Goal: Find specific page/section: Find specific page/section

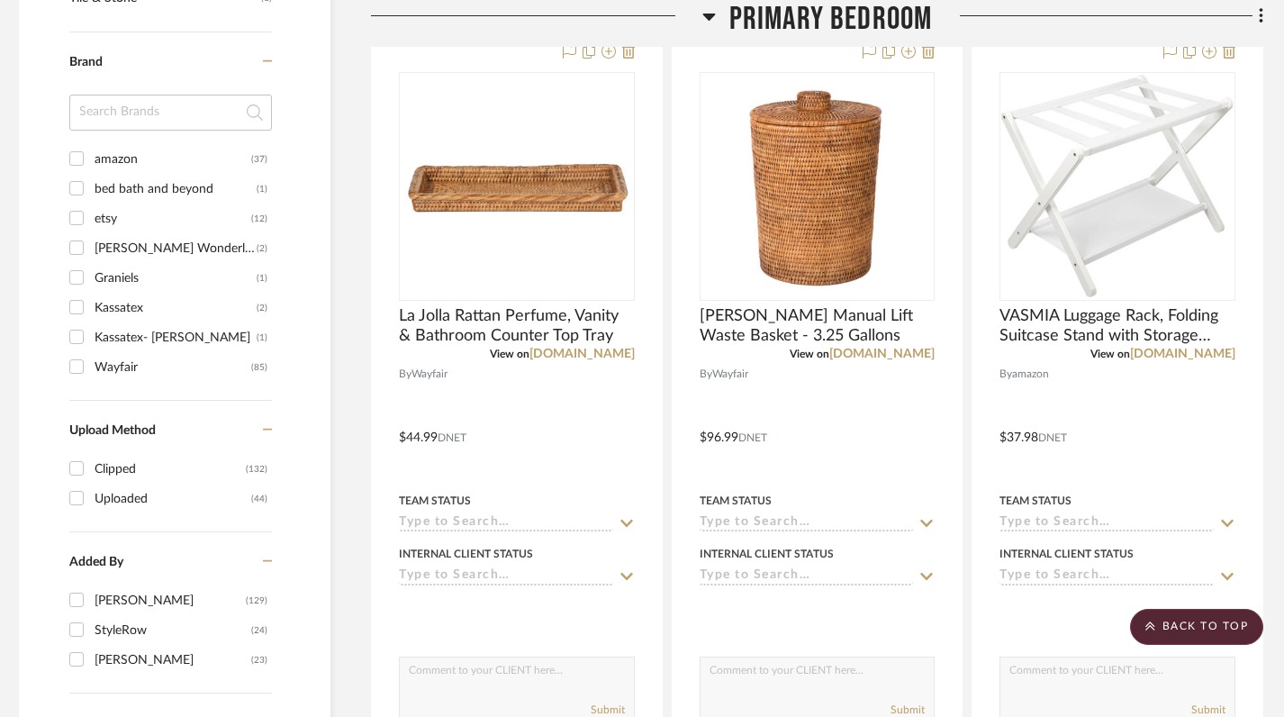
scroll to position [1680, 8]
click at [708, 14] on icon at bounding box center [708, 17] width 13 height 7
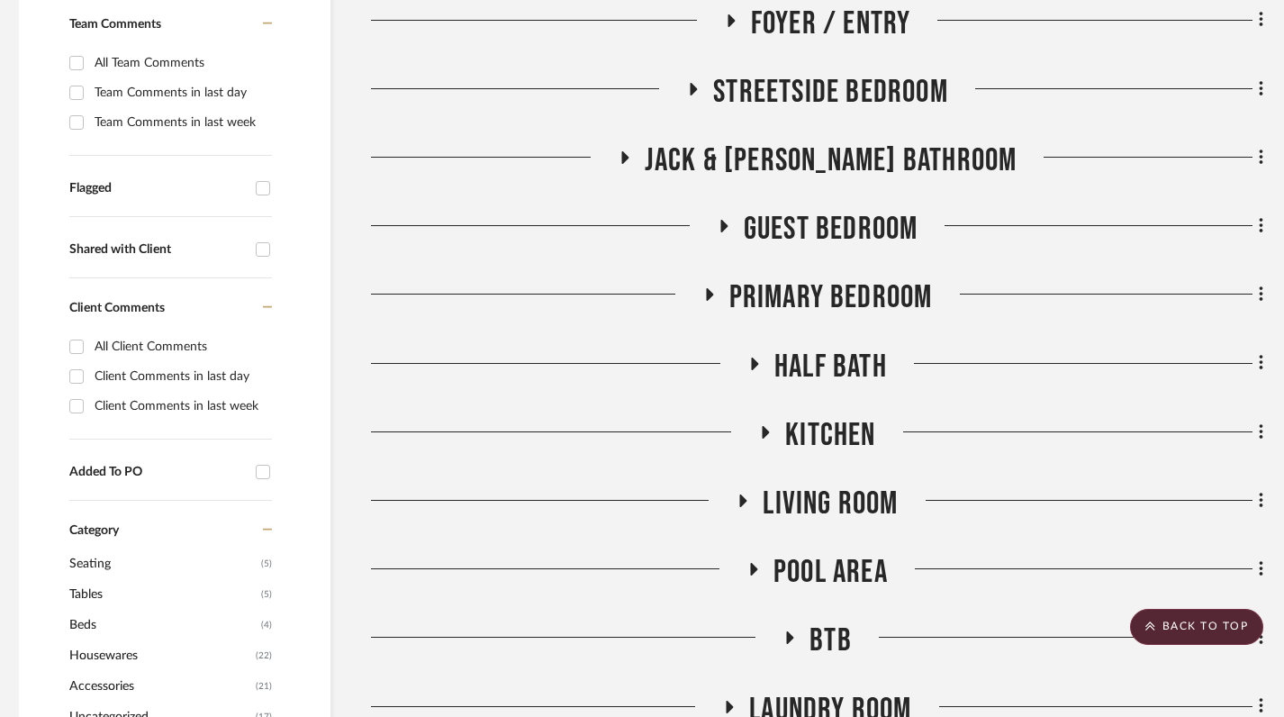
scroll to position [0, 8]
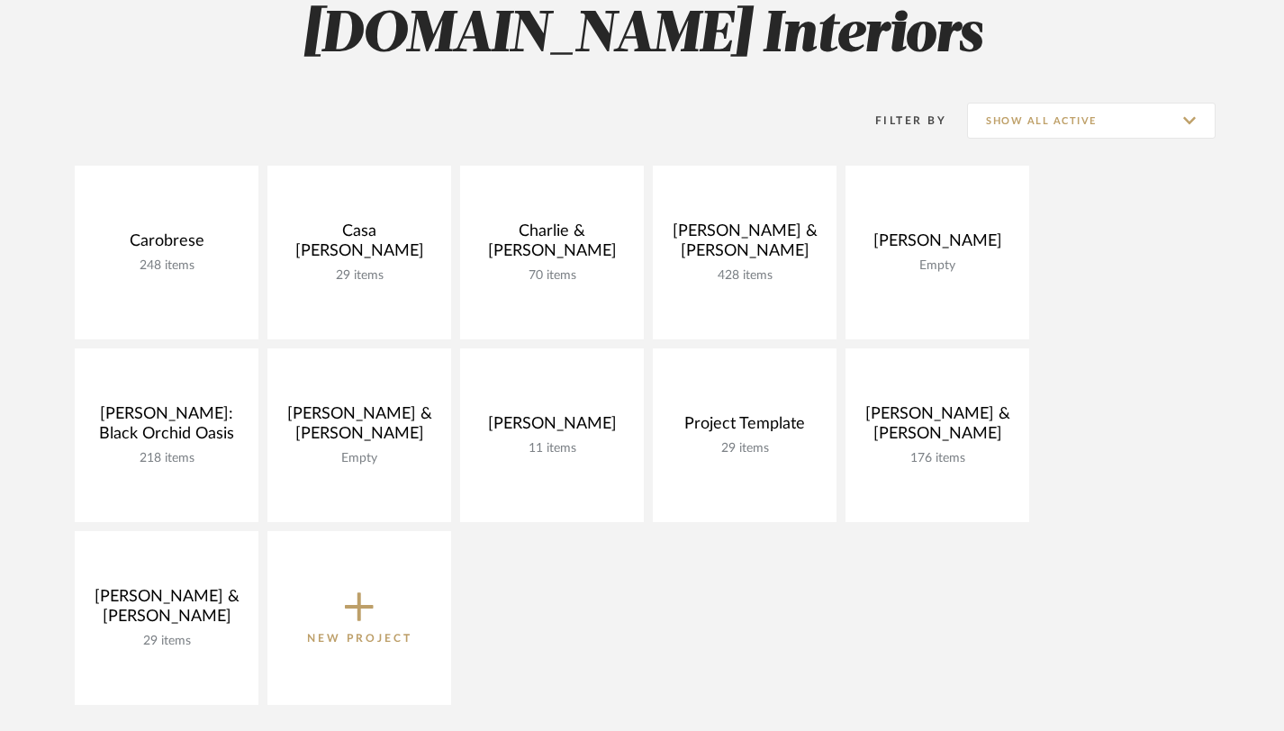
scroll to position [270, 0]
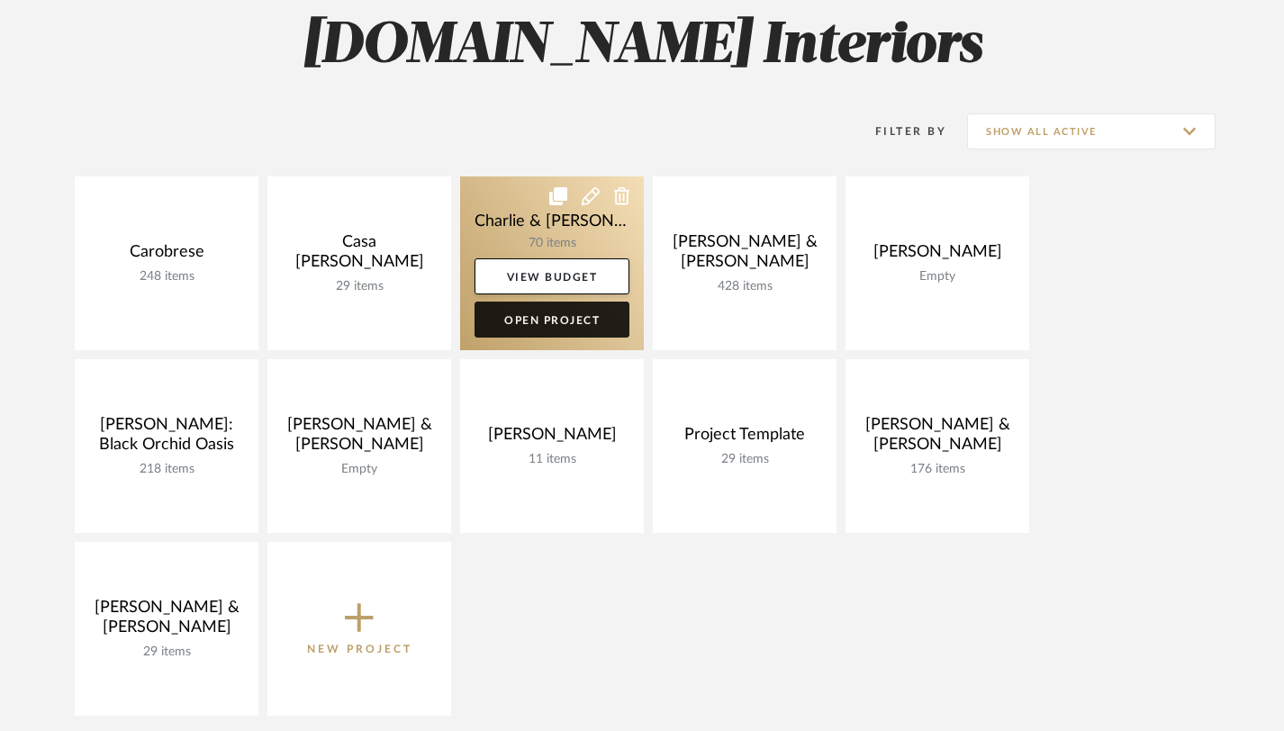
click at [536, 312] on link "Open Project" at bounding box center [551, 320] width 155 height 36
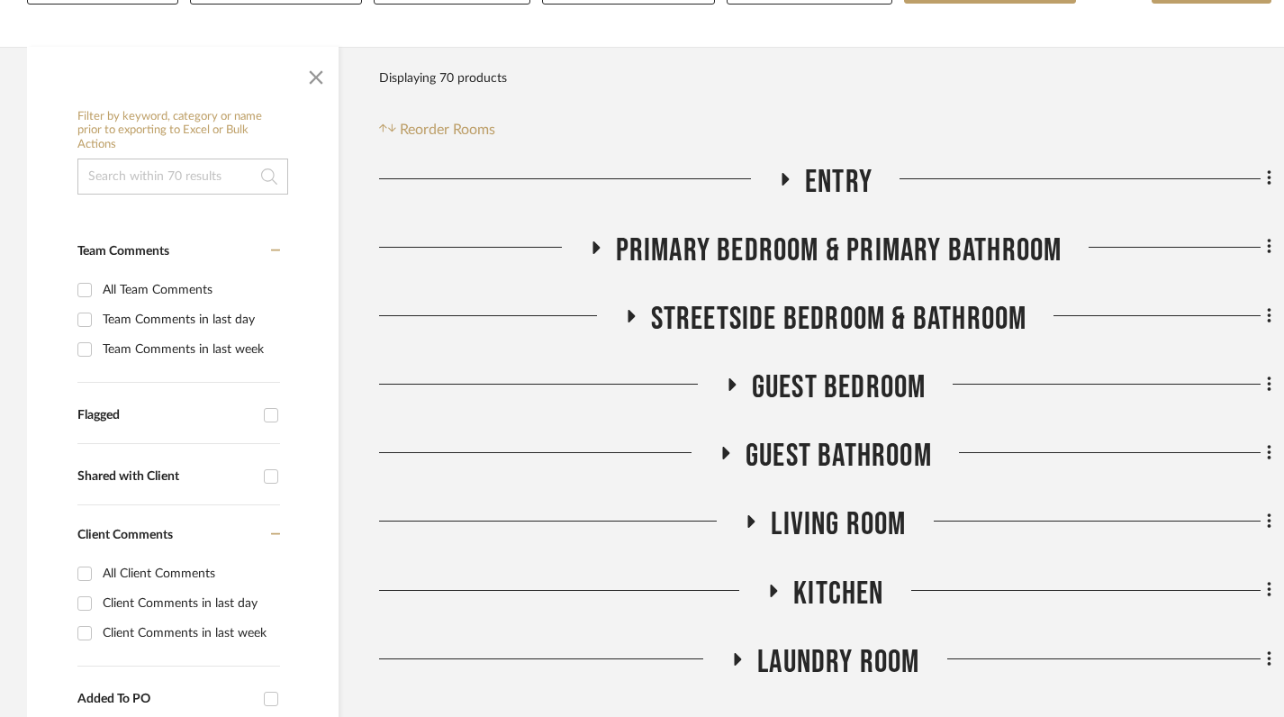
scroll to position [349, 0]
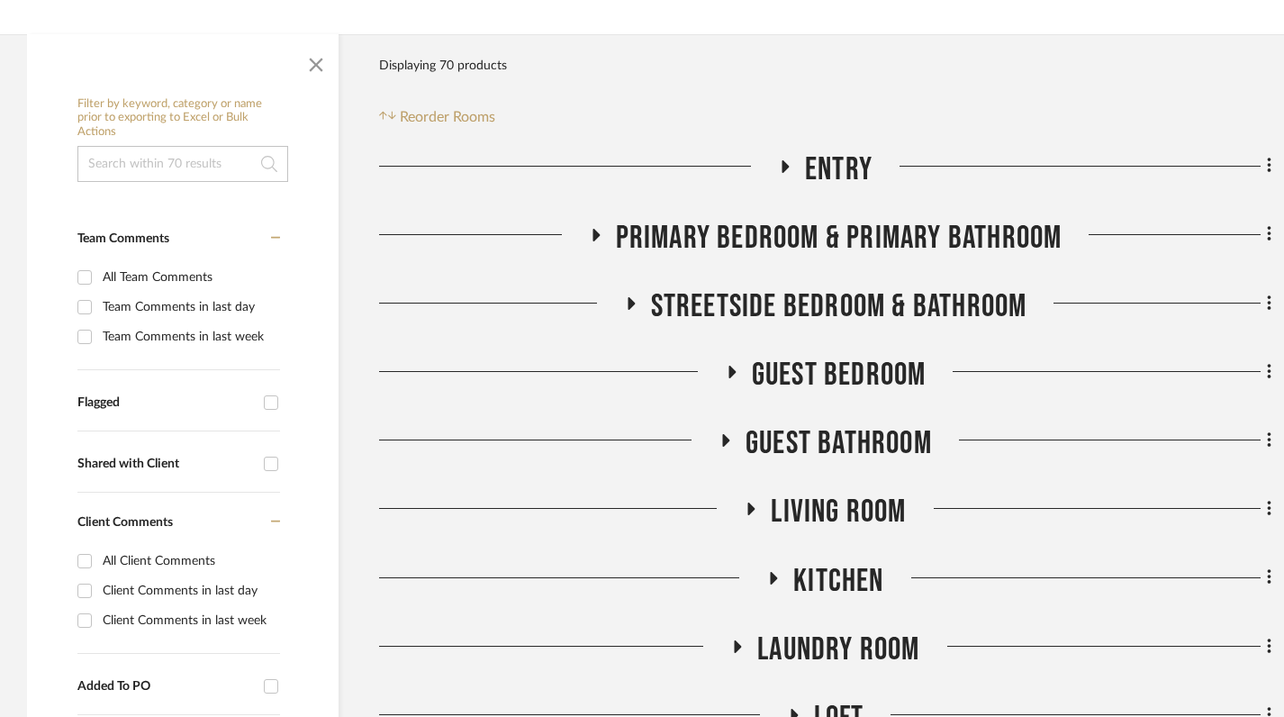
click at [588, 228] on icon at bounding box center [595, 235] width 22 height 14
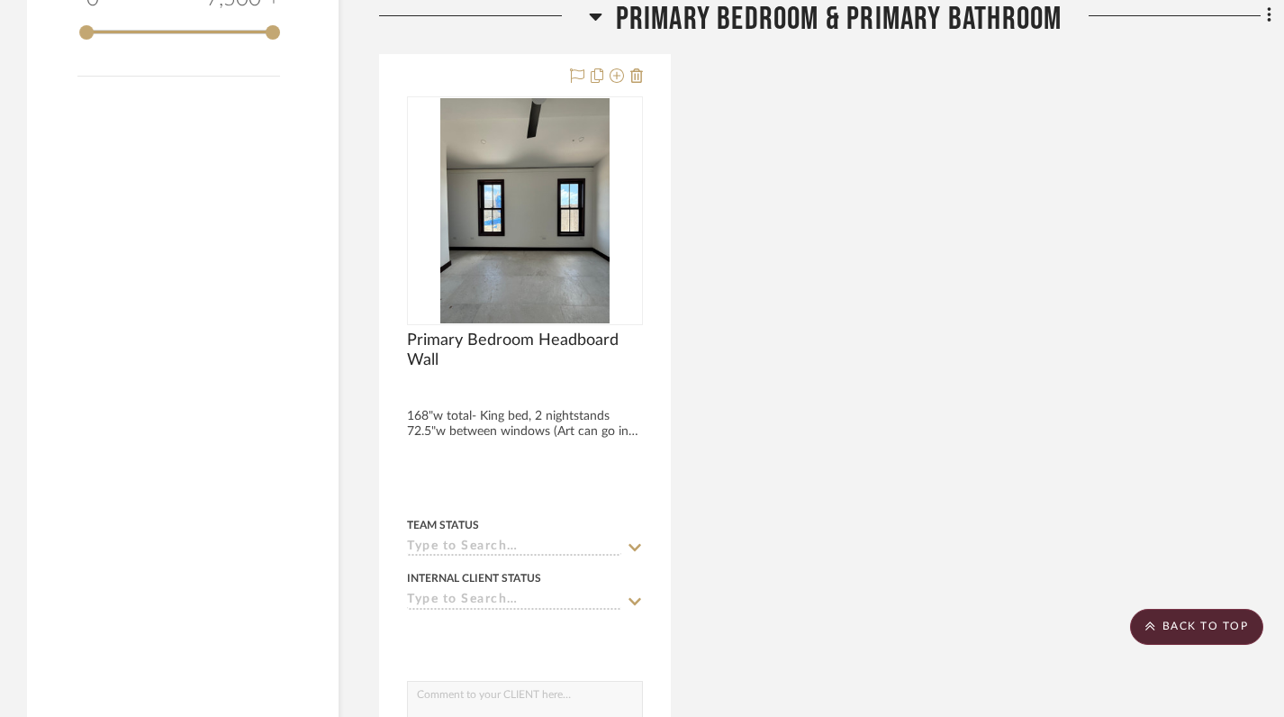
scroll to position [2181, 0]
click at [596, 17] on icon at bounding box center [595, 17] width 13 height 7
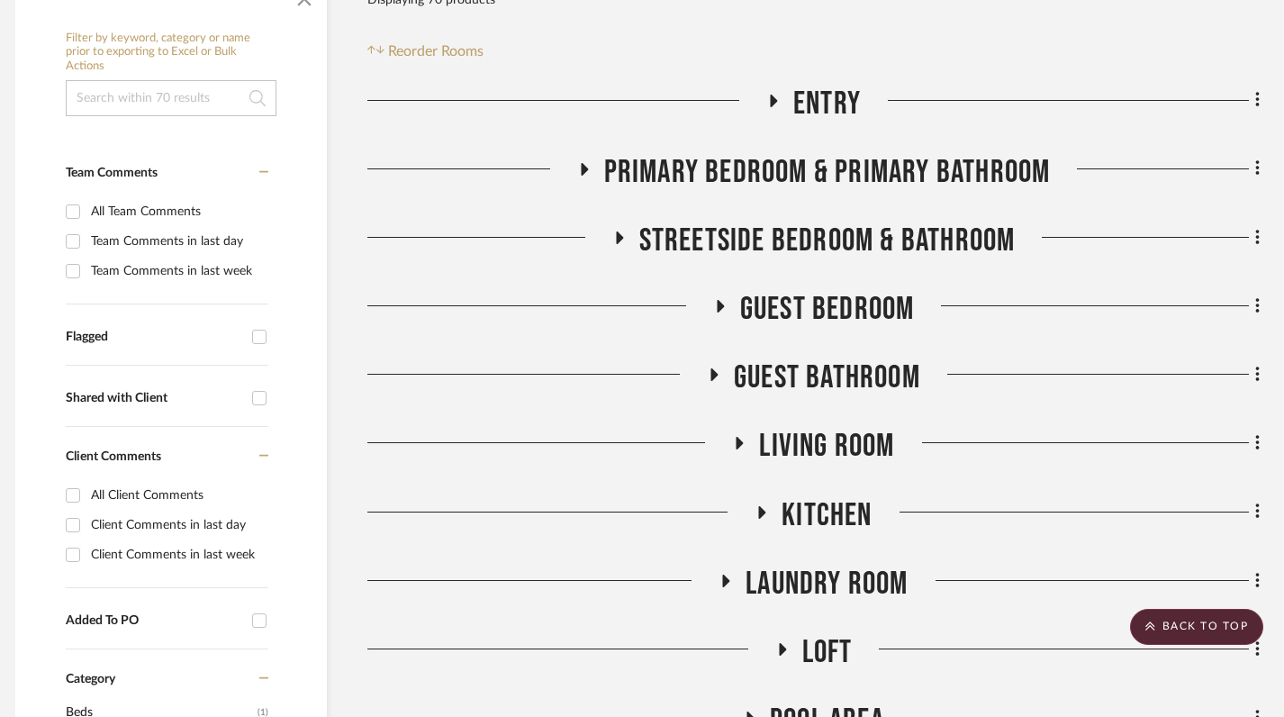
scroll to position [413, 12]
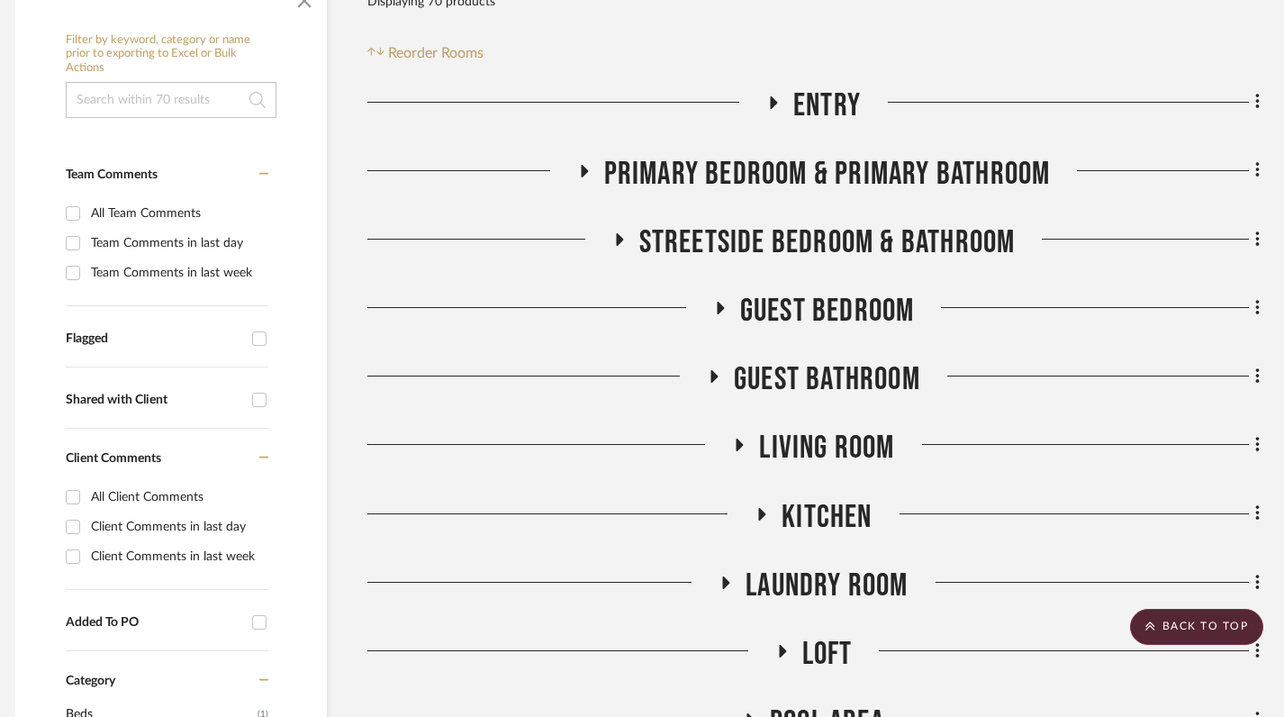
click at [616, 233] on icon at bounding box center [619, 239] width 7 height 13
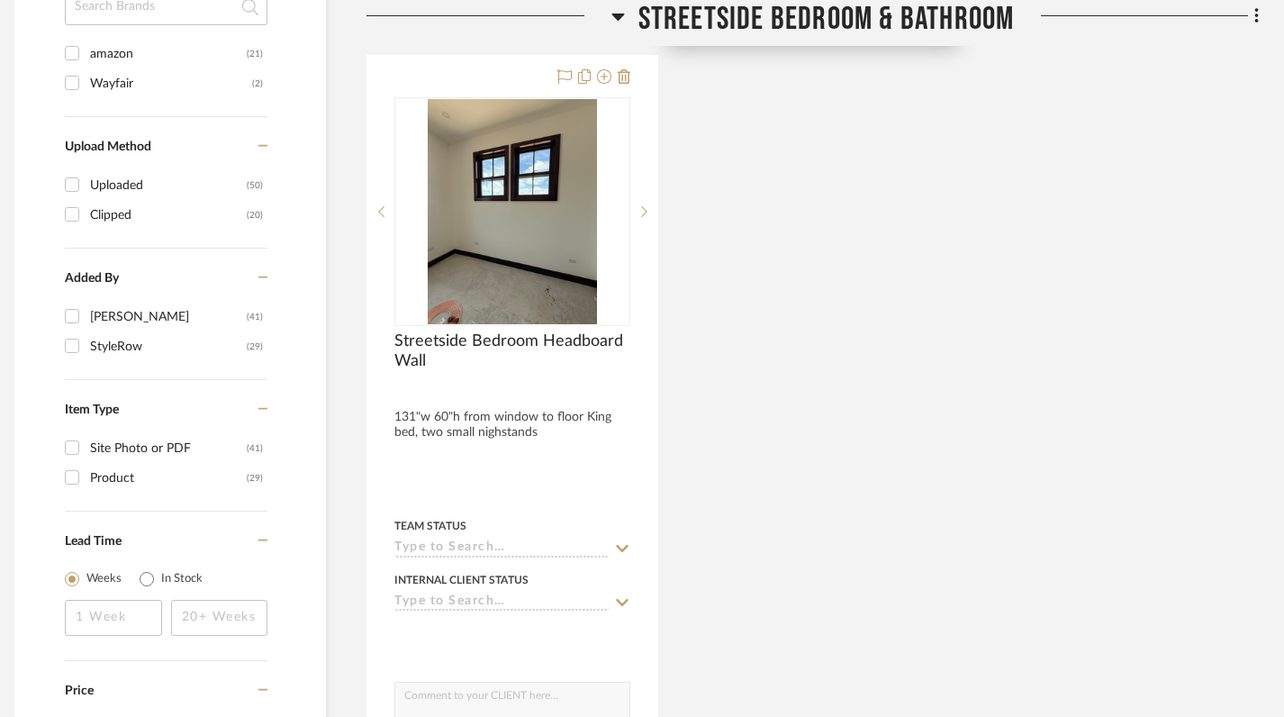
scroll to position [1459, 13]
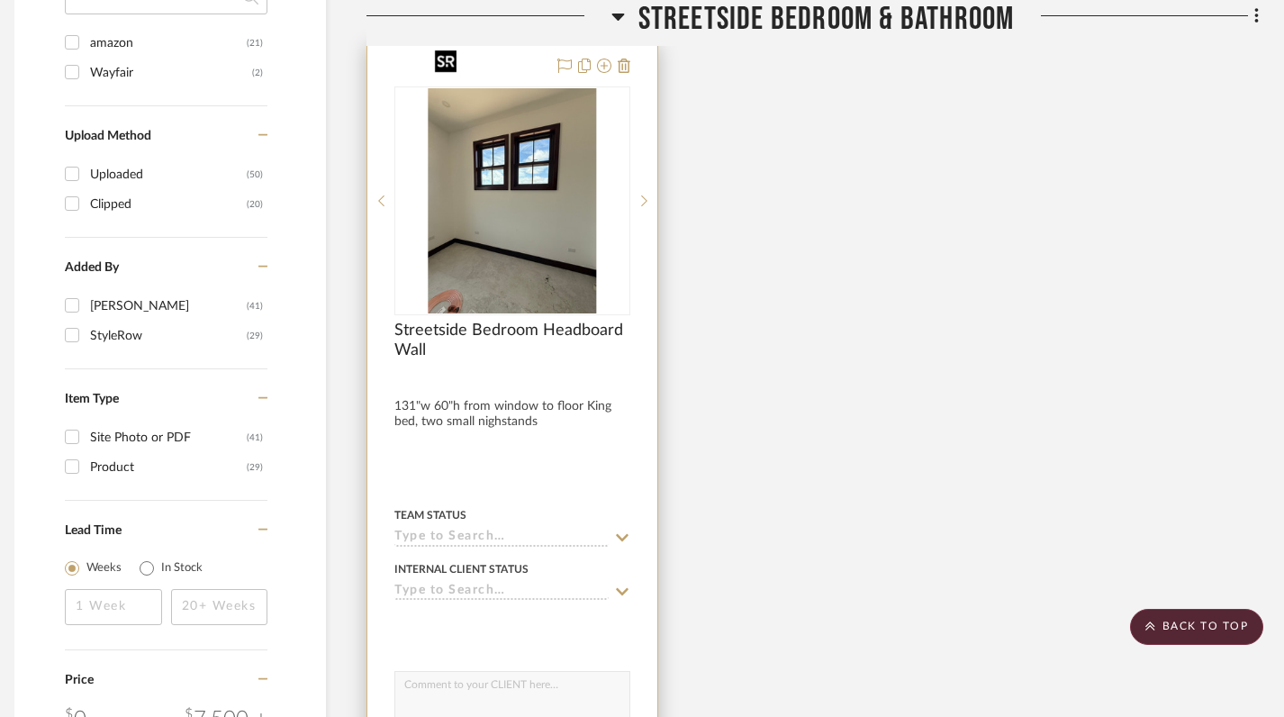
click at [0, 0] on img at bounding box center [0, 0] width 0 height 0
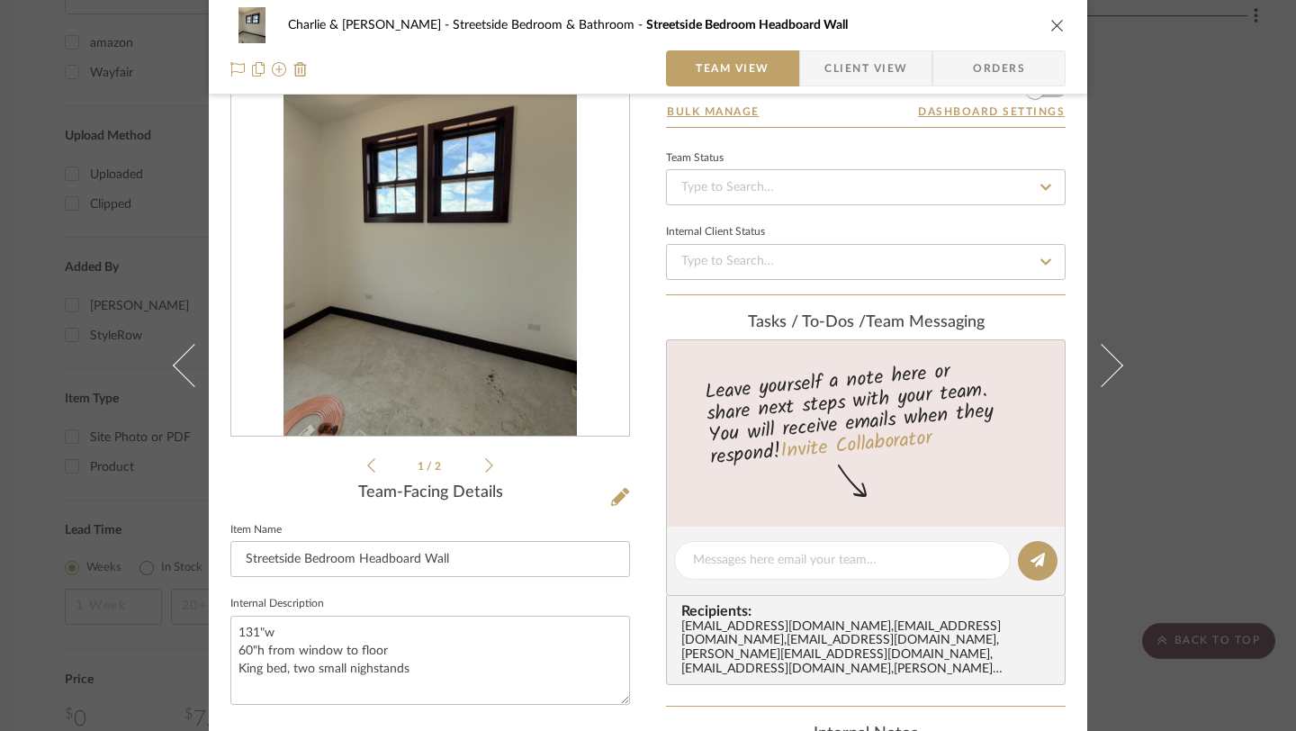
scroll to position [0, 0]
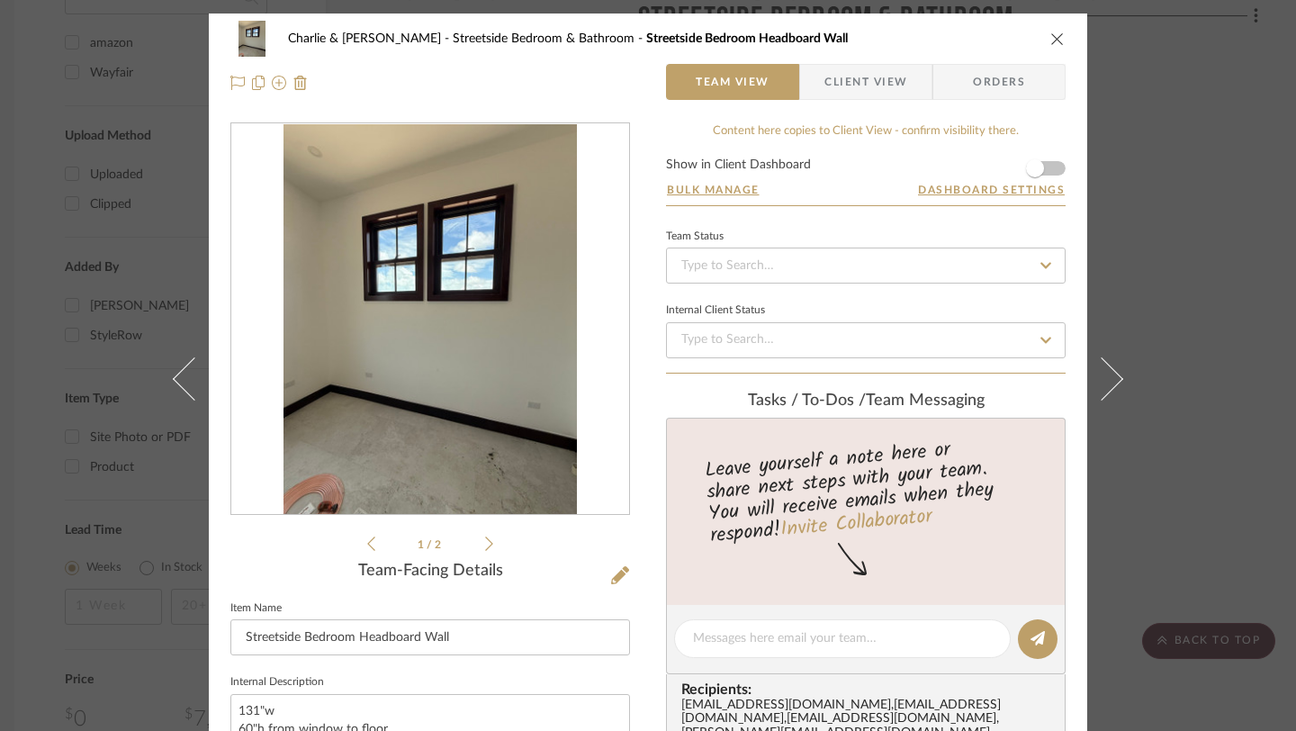
click at [1051, 39] on icon "close" at bounding box center [1058, 39] width 14 height 14
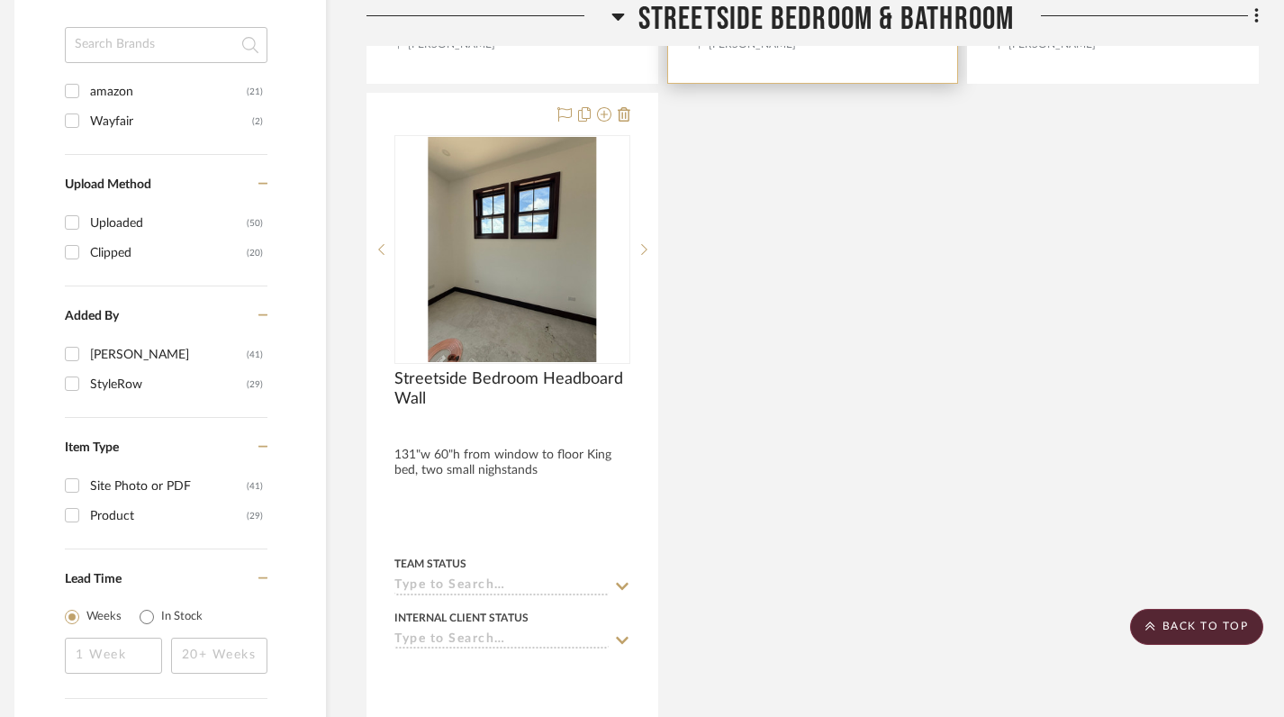
scroll to position [1412, 13]
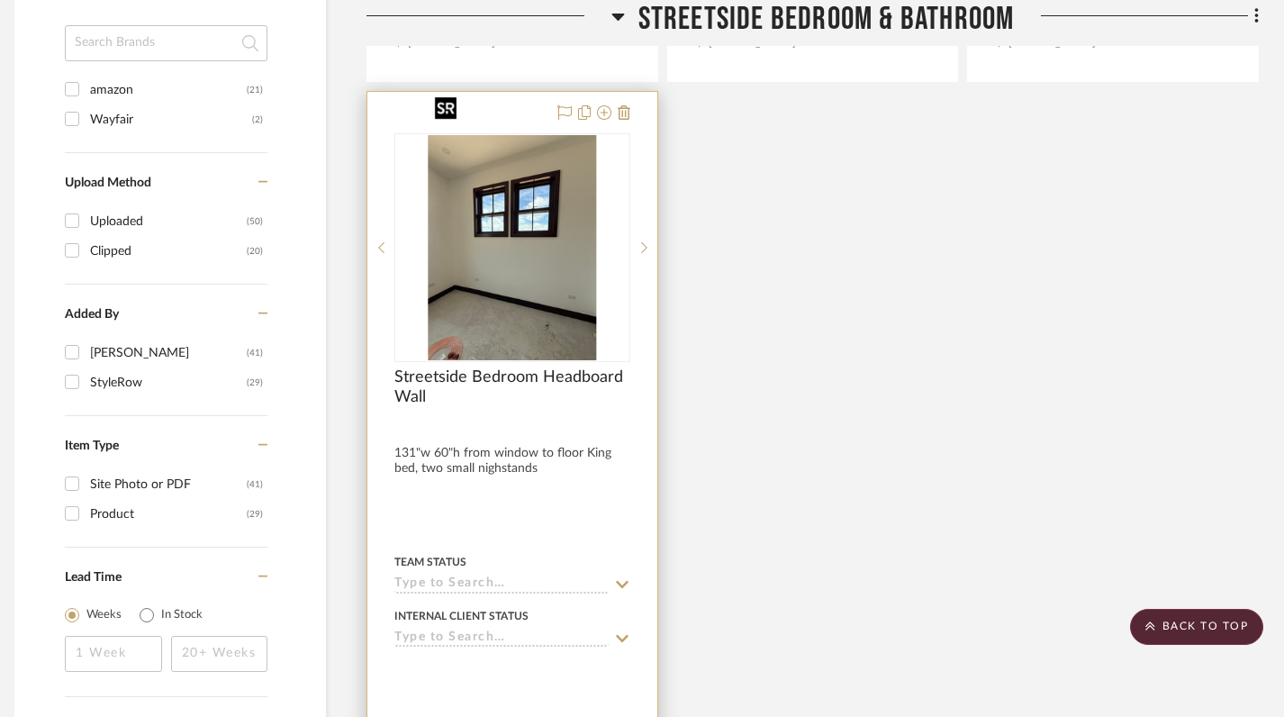
click at [519, 226] on img "0" at bounding box center [512, 247] width 169 height 225
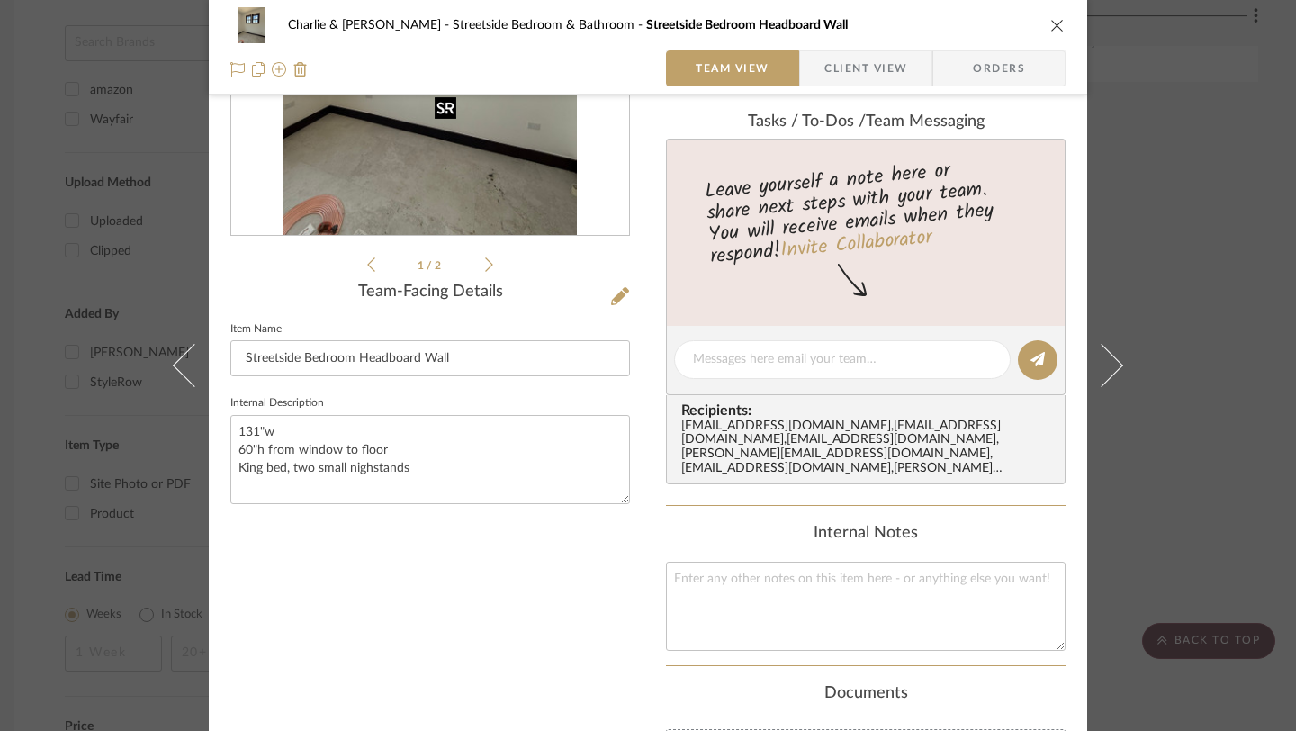
scroll to position [0, 0]
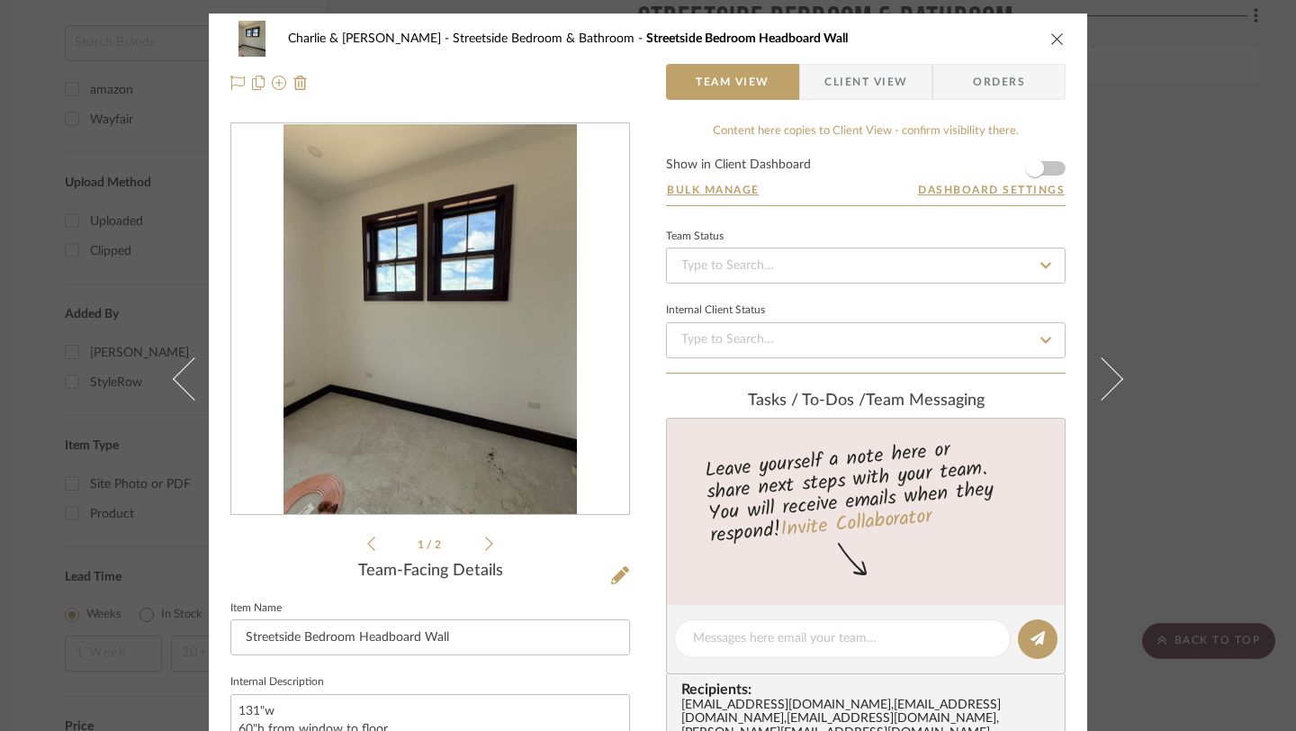
click at [1051, 41] on icon "close" at bounding box center [1058, 39] width 14 height 14
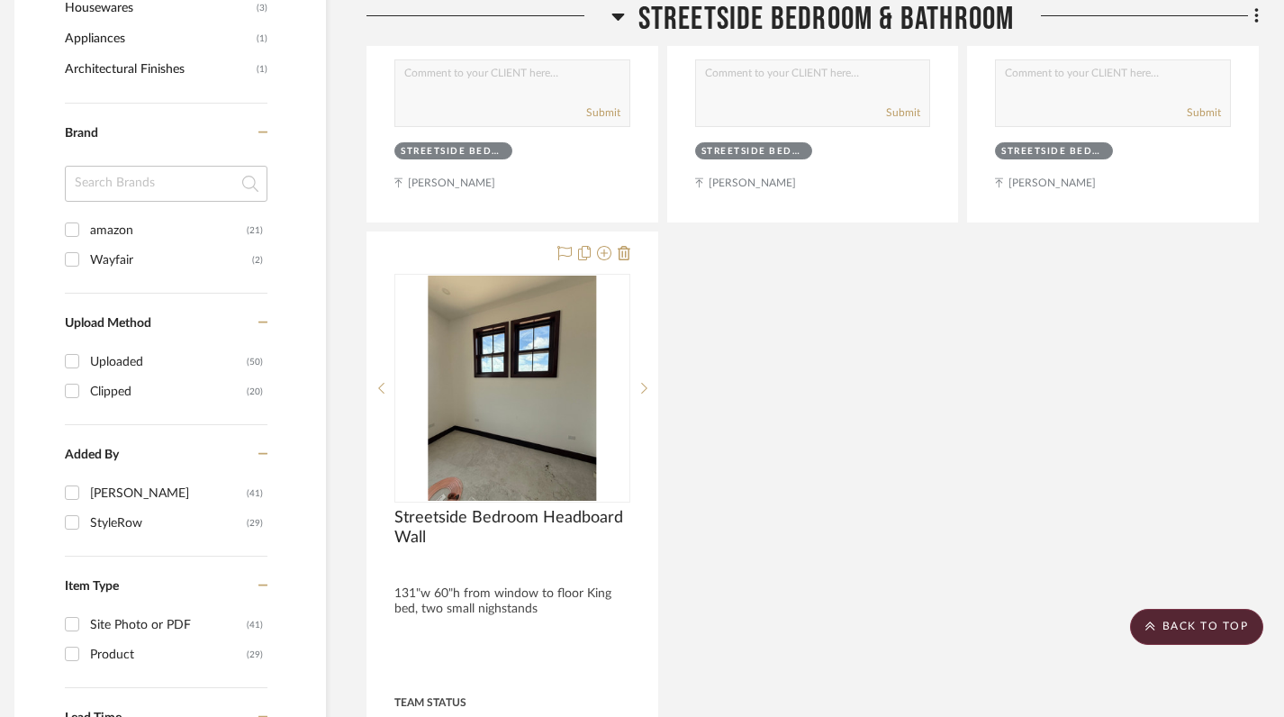
scroll to position [1038, 13]
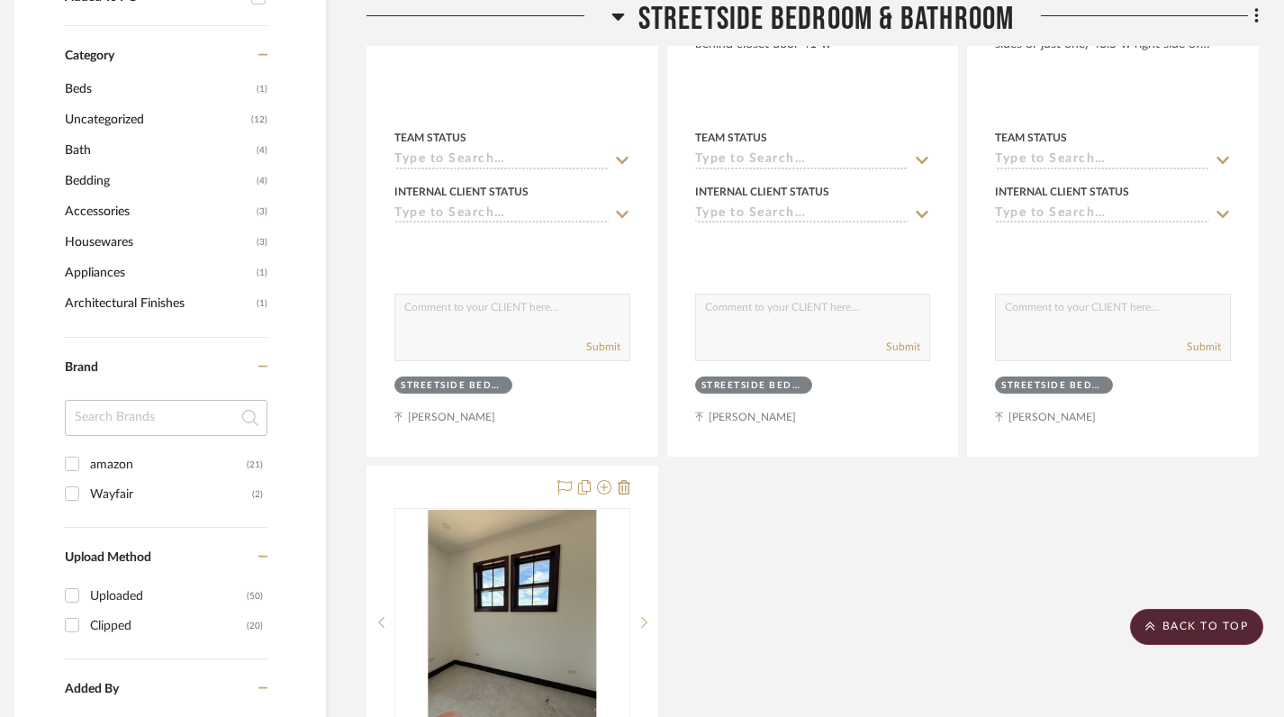
click at [616, 14] on icon at bounding box center [617, 17] width 13 height 7
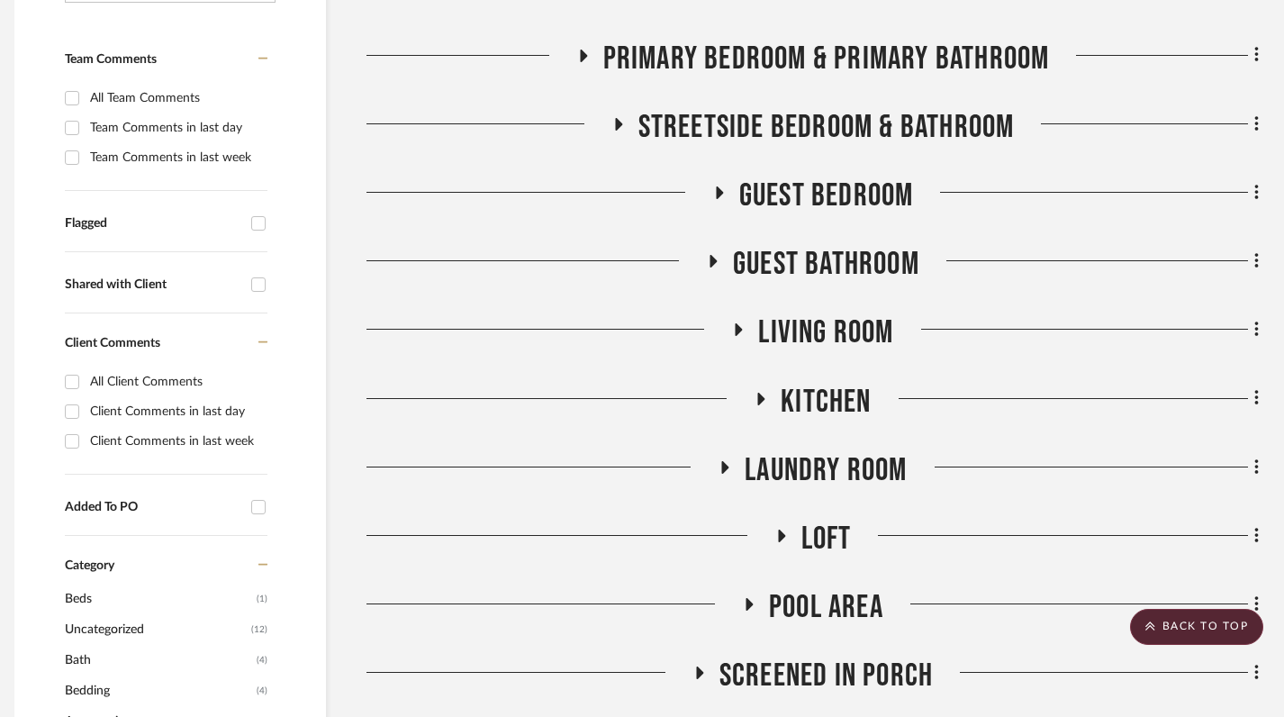
scroll to position [496, 13]
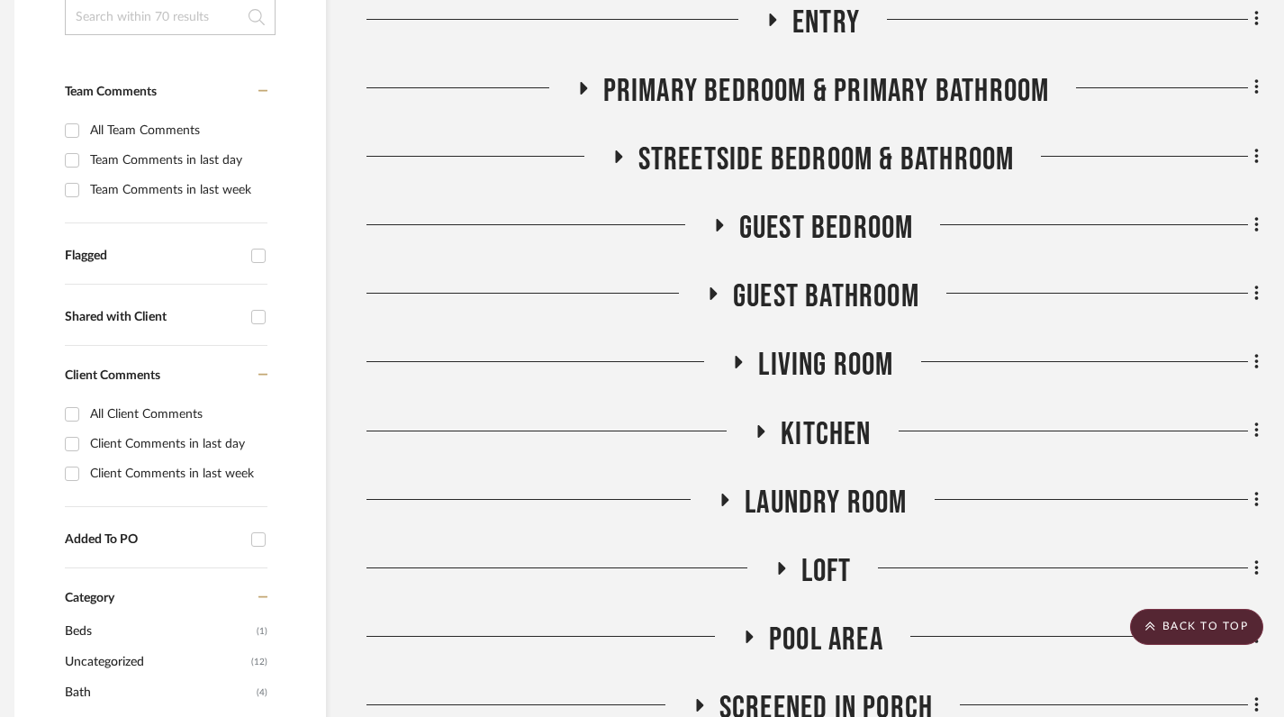
click at [717, 219] on icon at bounding box center [719, 225] width 7 height 13
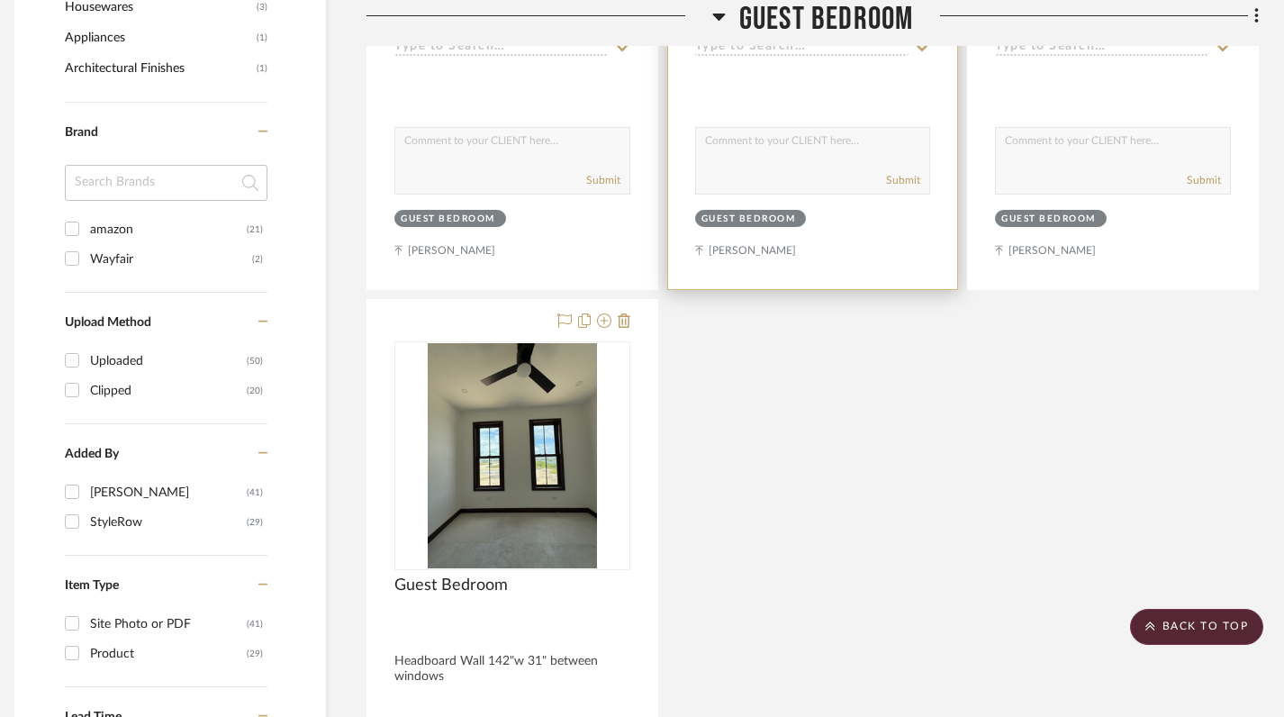
scroll to position [1277, 13]
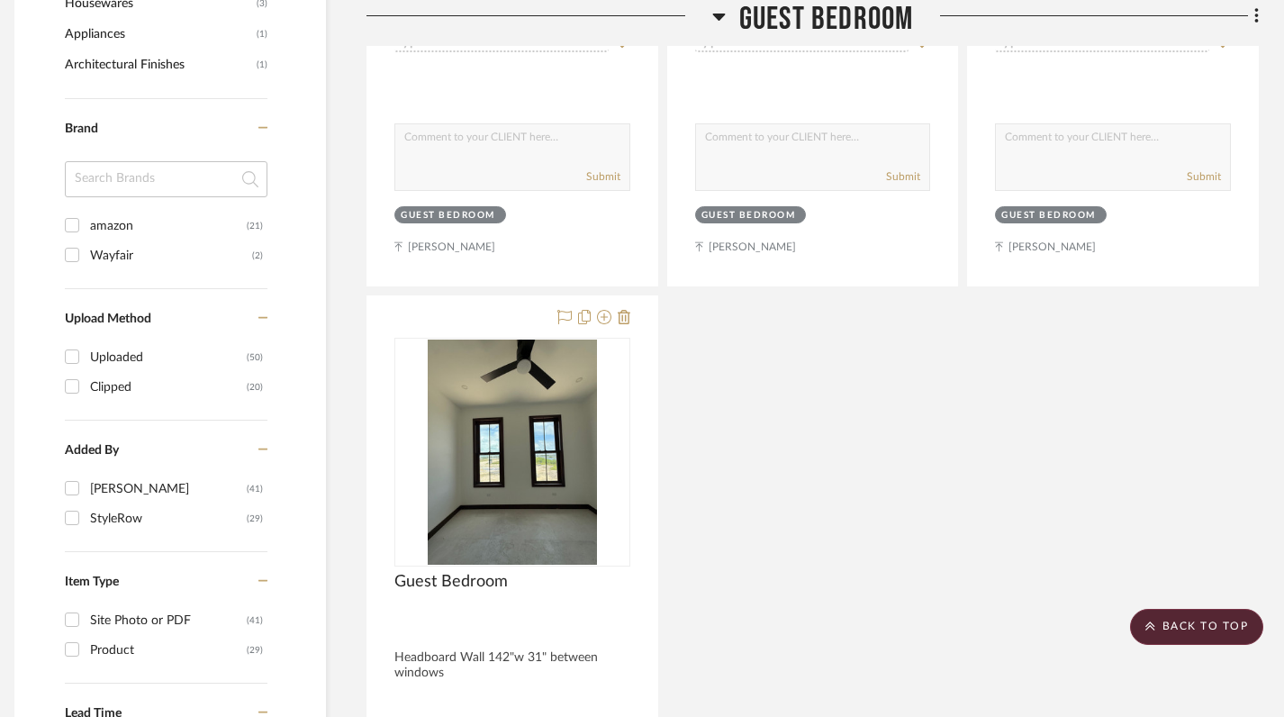
click at [712, 15] on icon at bounding box center [719, 16] width 14 height 22
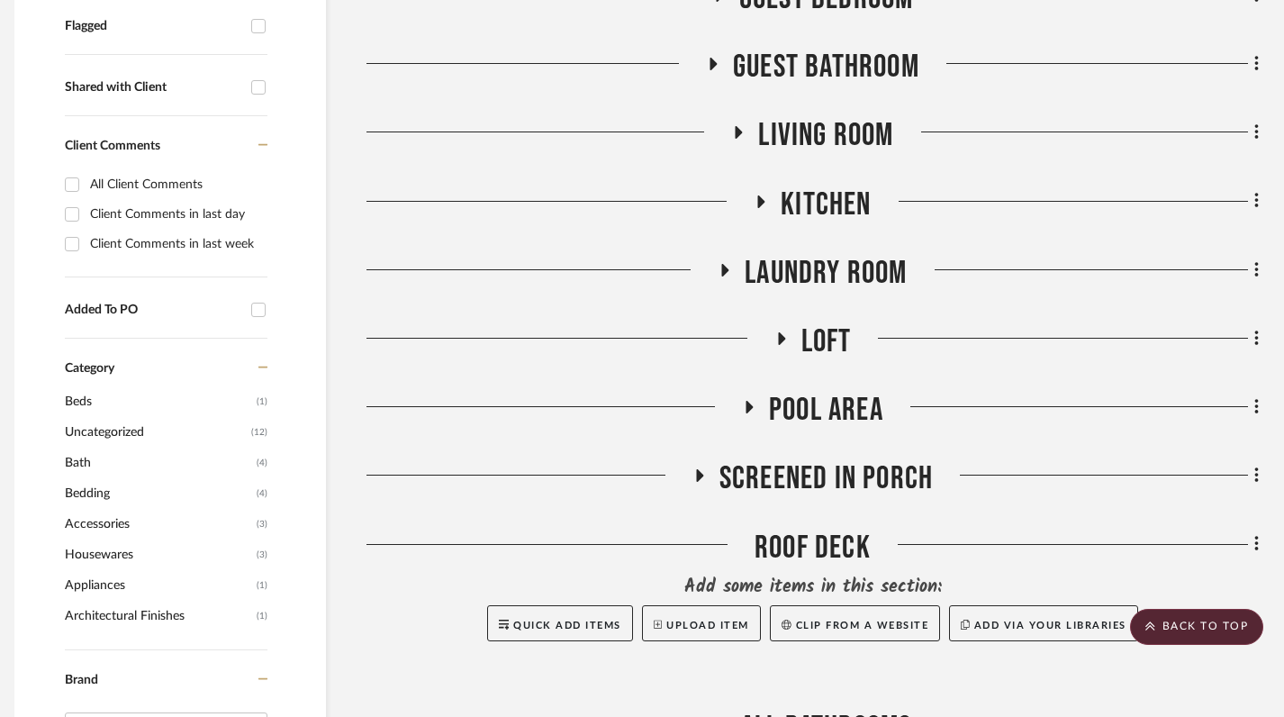
scroll to position [721, 13]
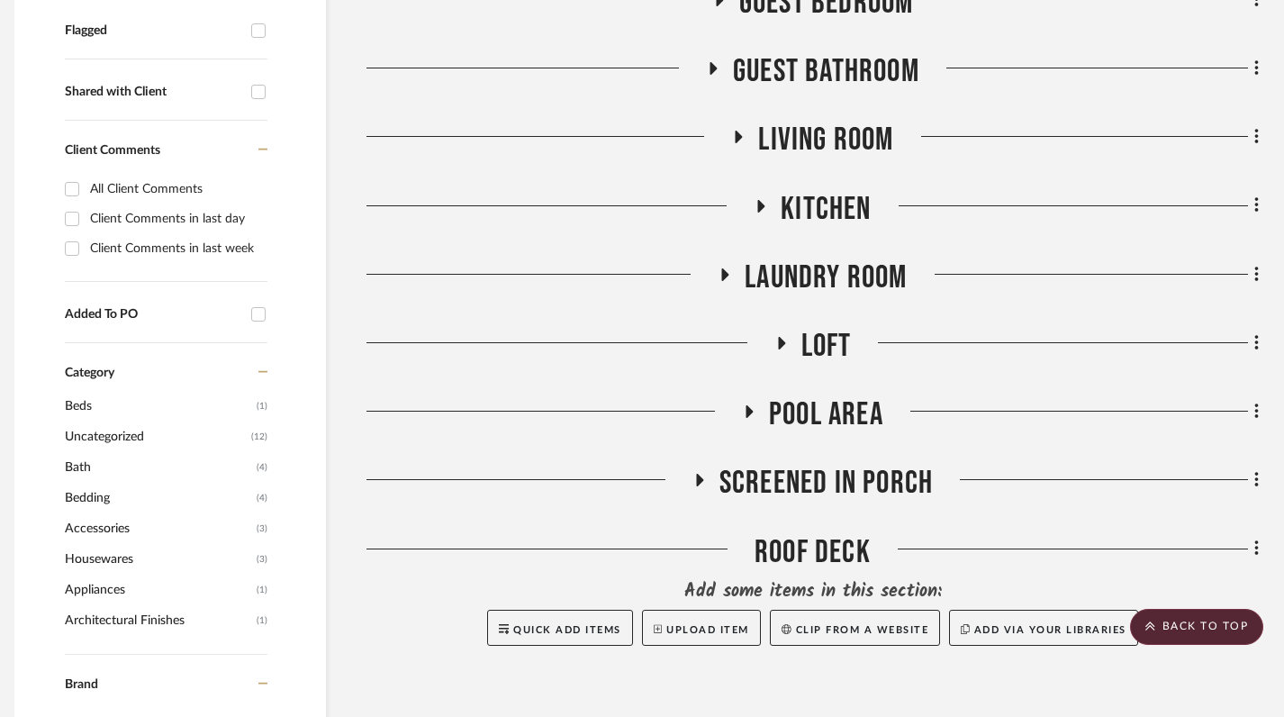
click at [780, 337] on icon at bounding box center [781, 344] width 22 height 14
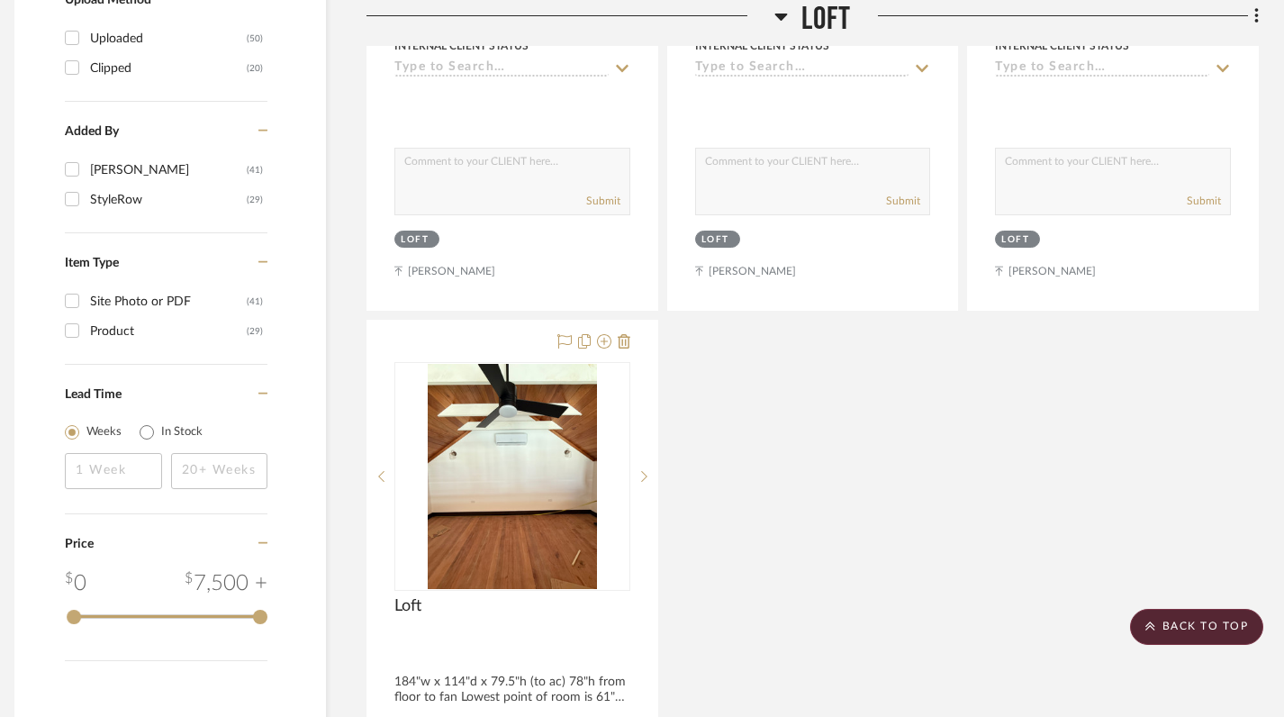
scroll to position [1708, 13]
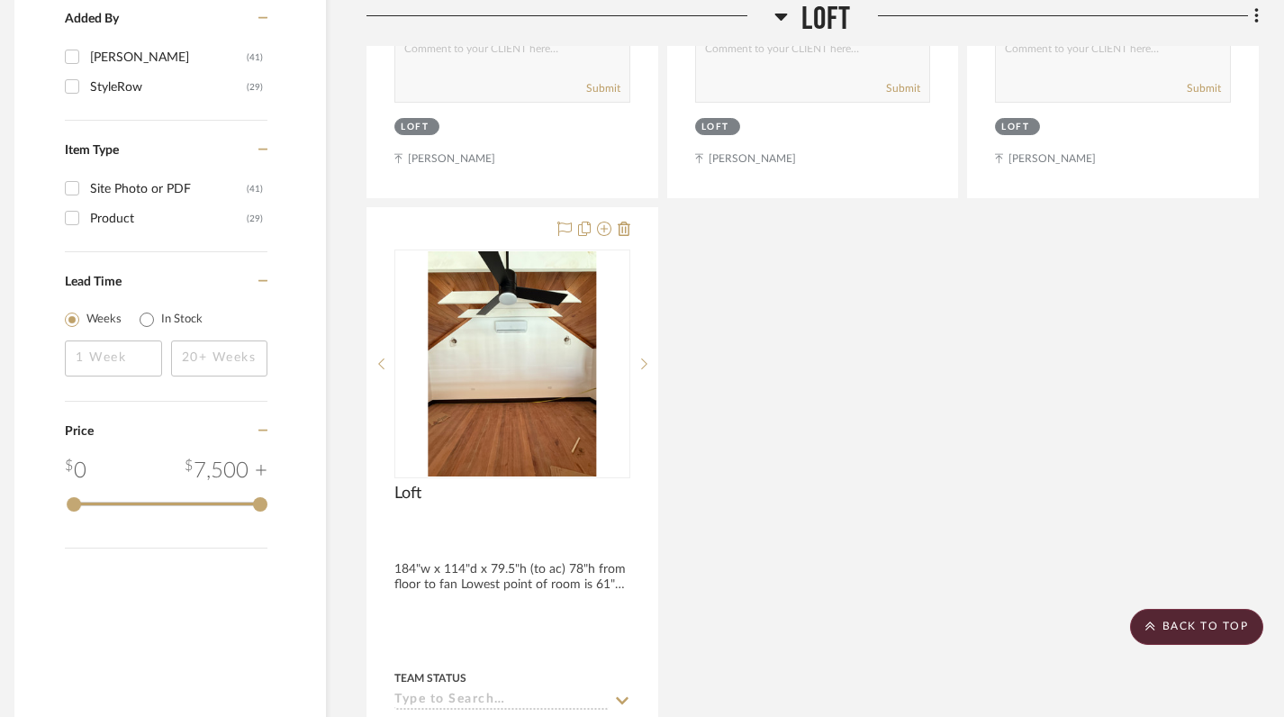
click at [774, 12] on icon at bounding box center [781, 16] width 14 height 22
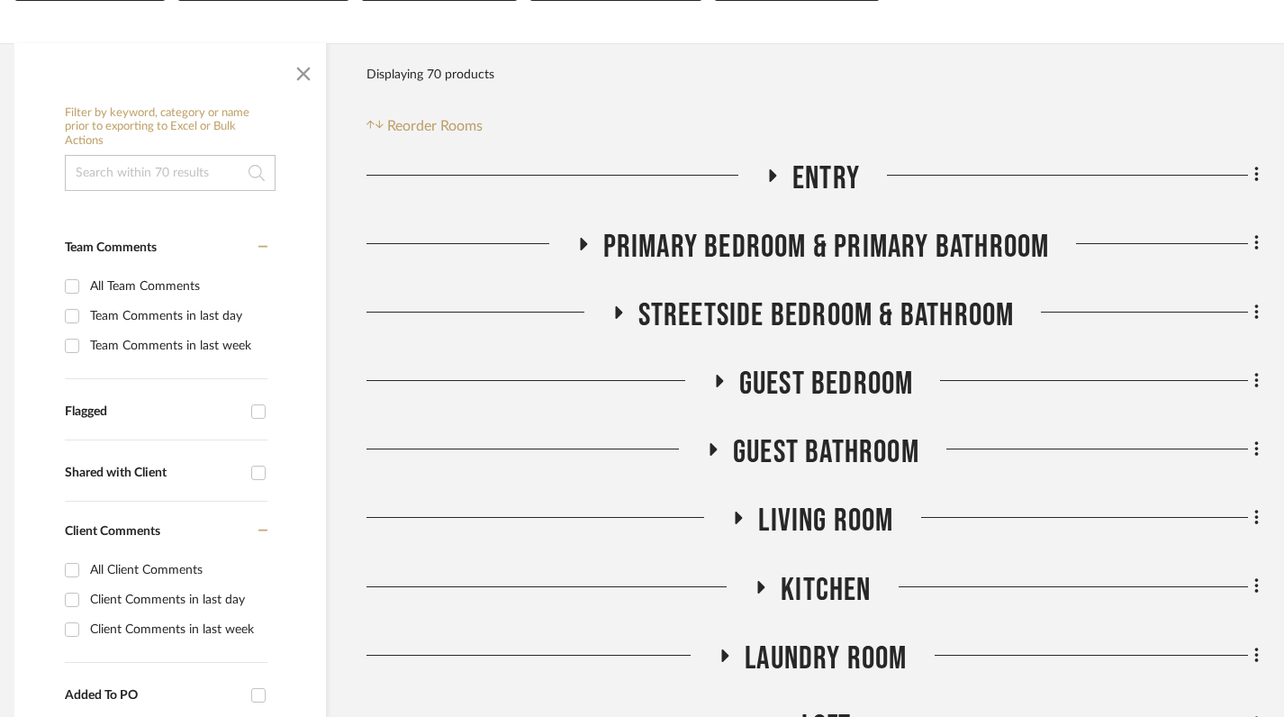
scroll to position [363, 13]
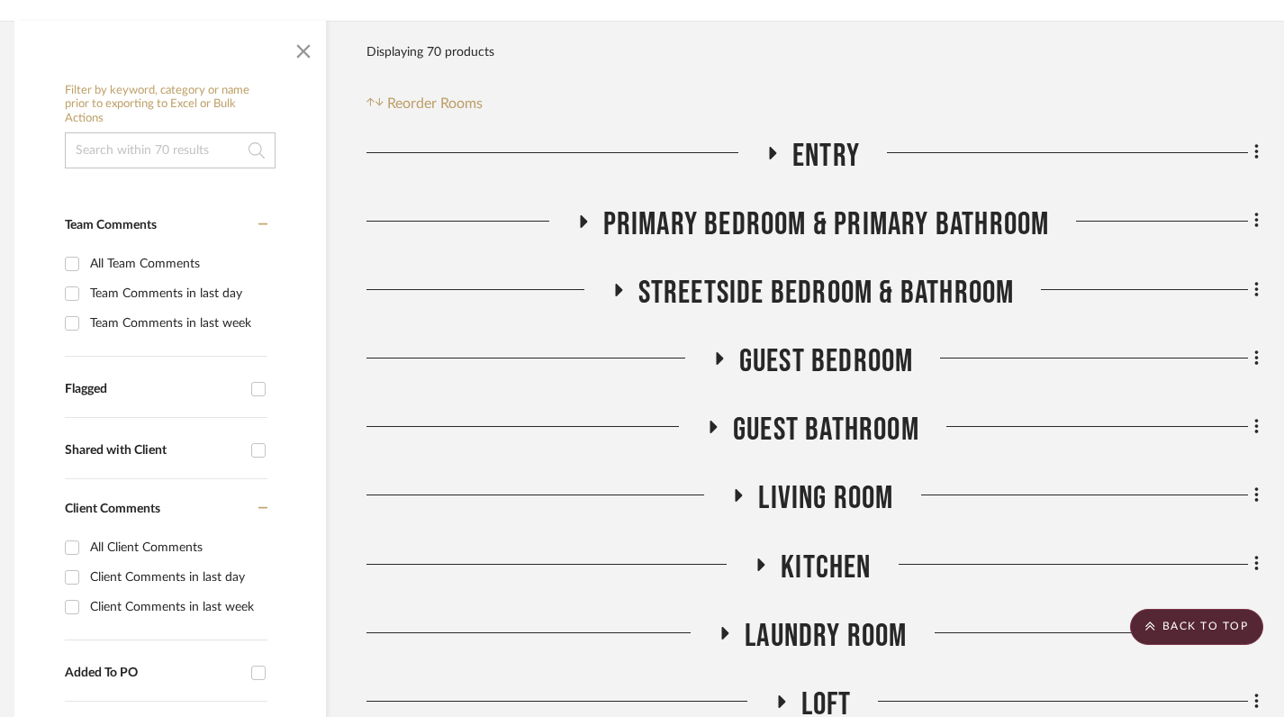
click at [710, 420] on icon at bounding box center [713, 426] width 7 height 13
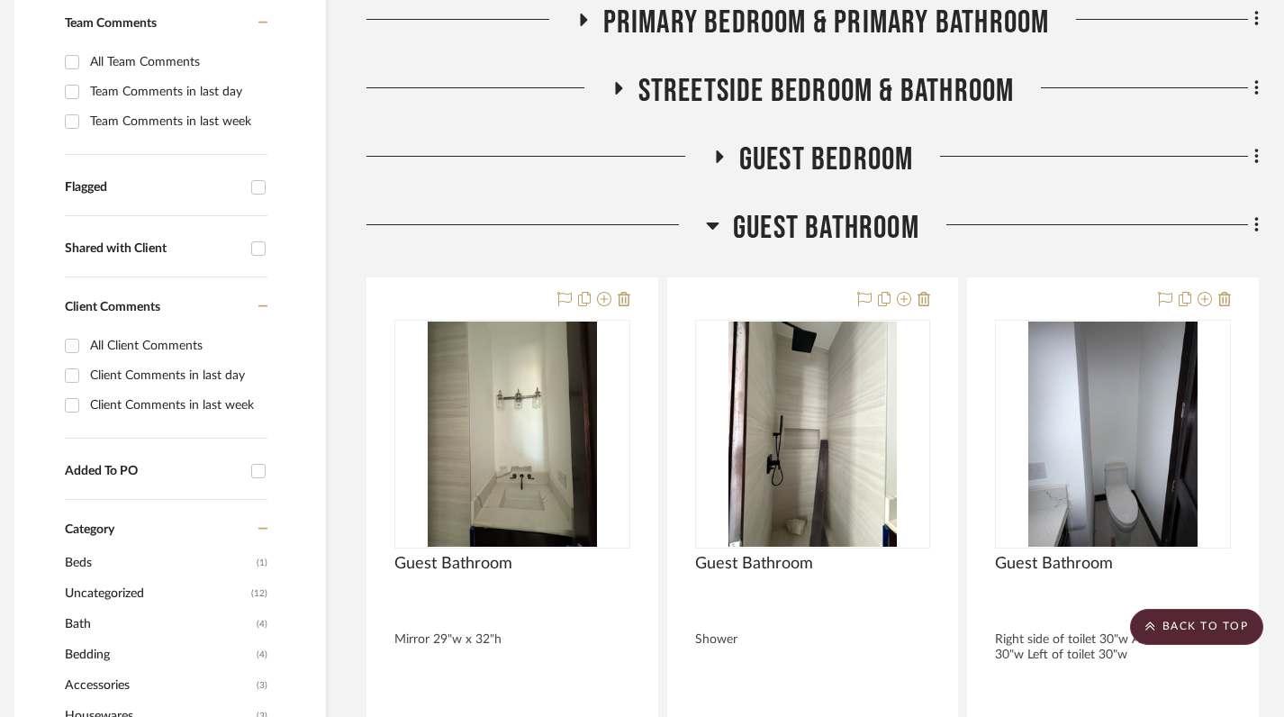
scroll to position [543, 13]
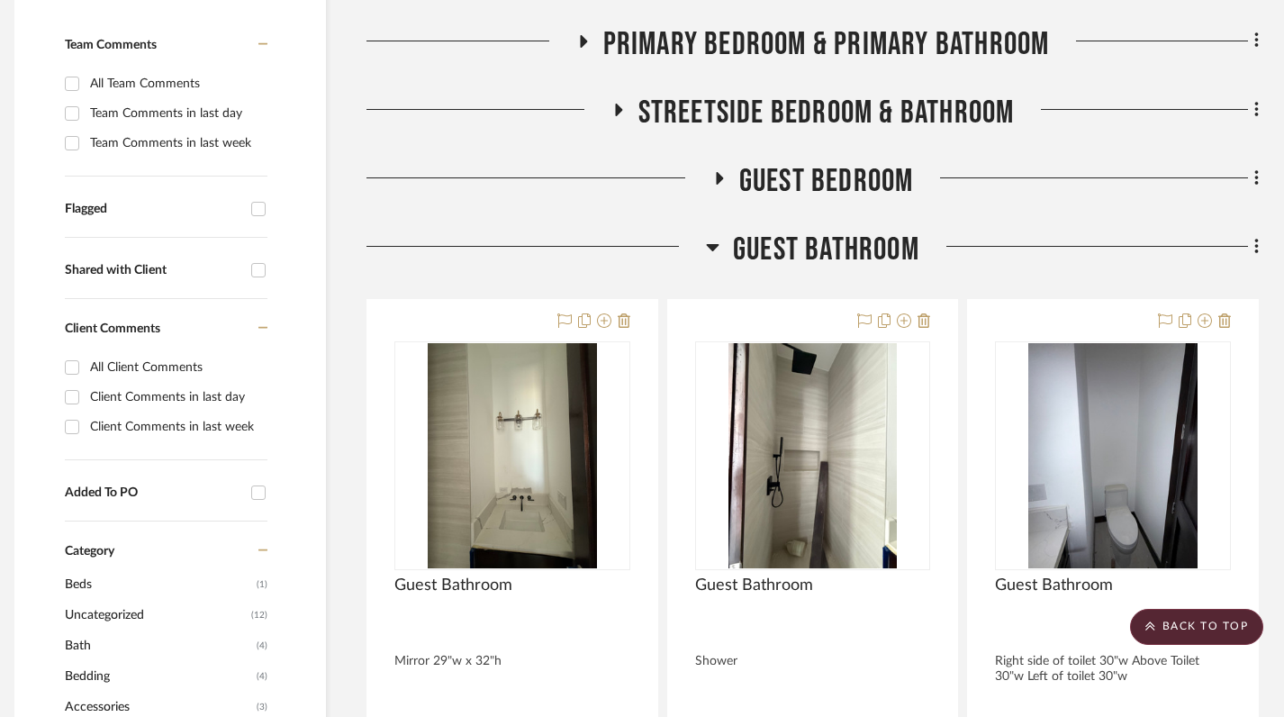
click at [714, 236] on icon at bounding box center [713, 247] width 14 height 22
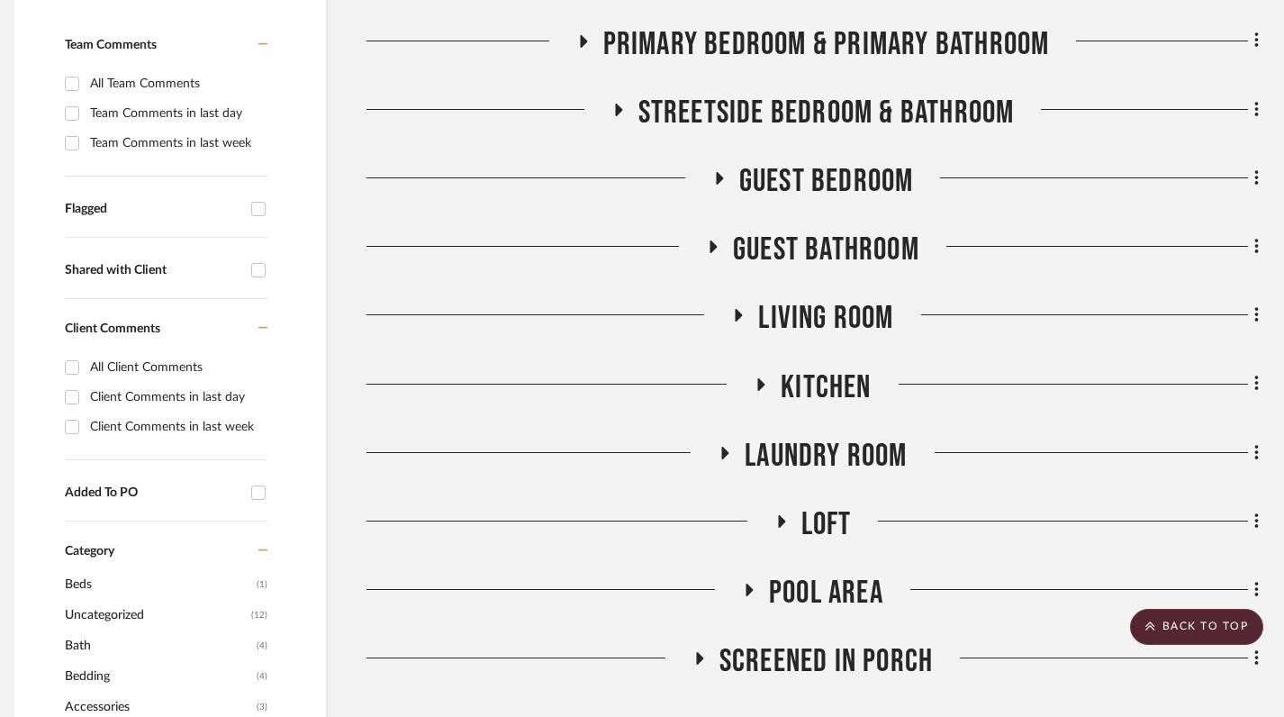
click at [720, 171] on fa-icon at bounding box center [719, 184] width 14 height 26
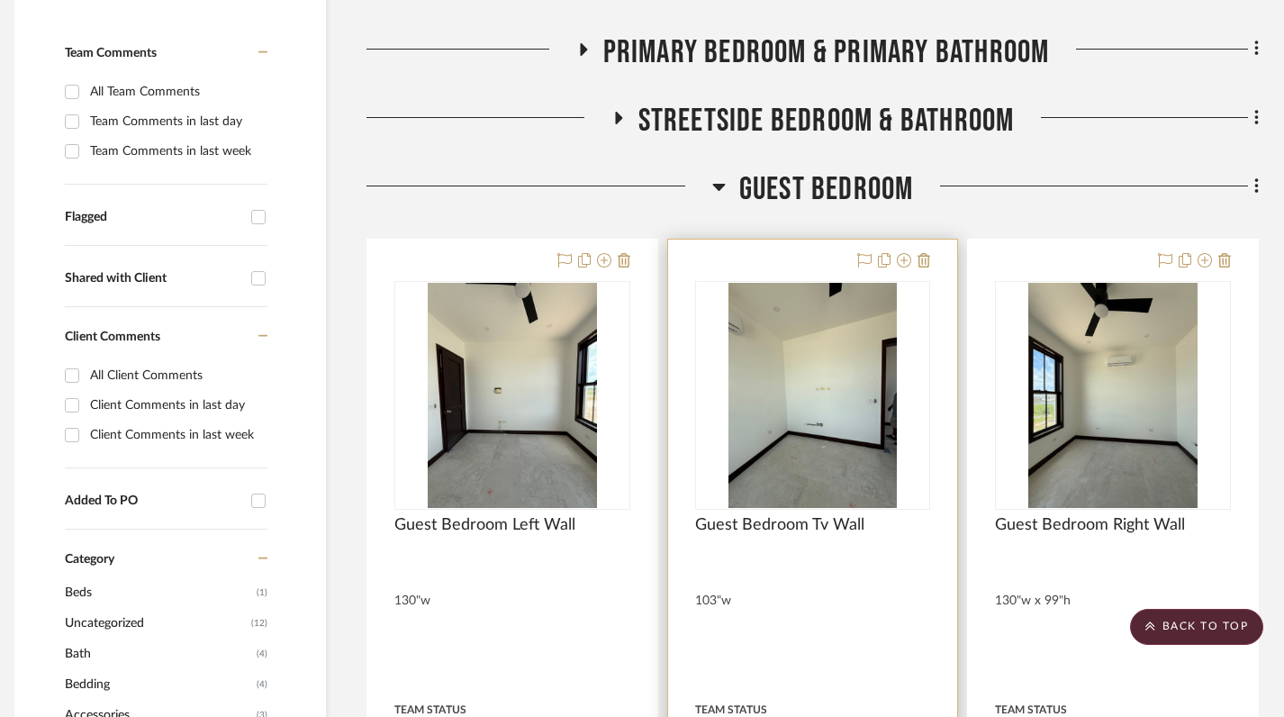
scroll to position [512, 13]
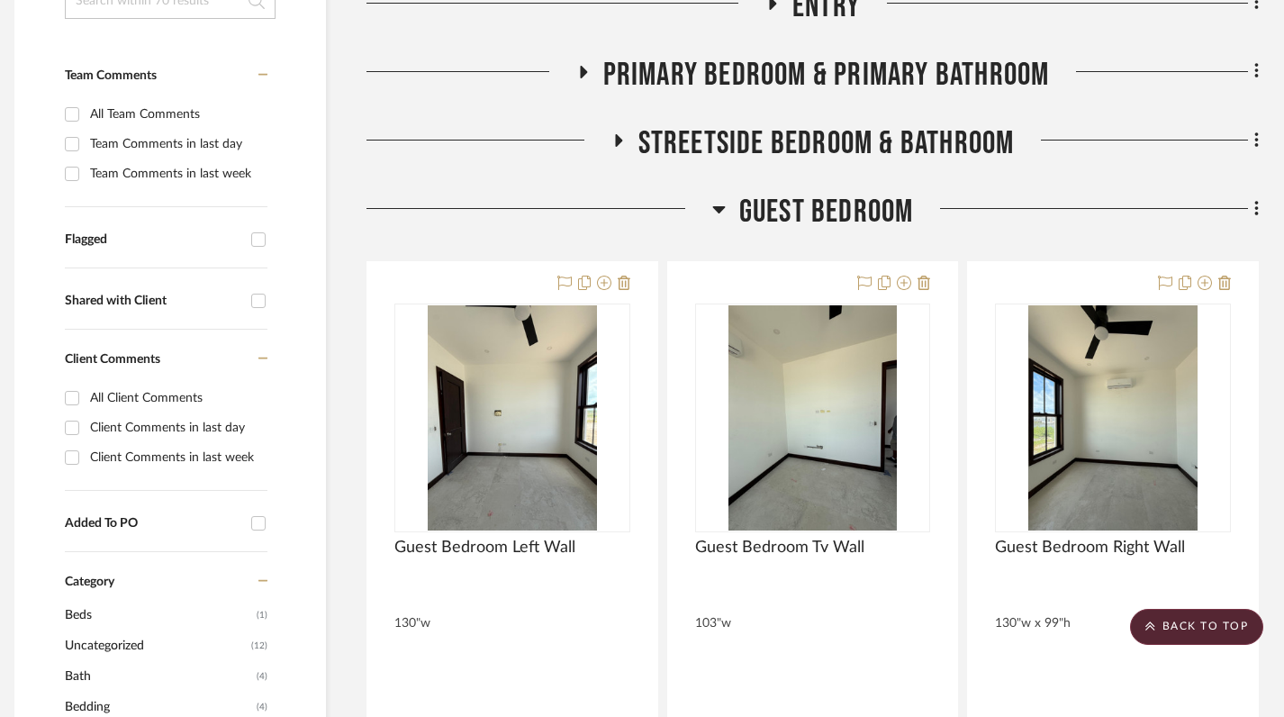
click at [712, 198] on icon at bounding box center [719, 209] width 14 height 22
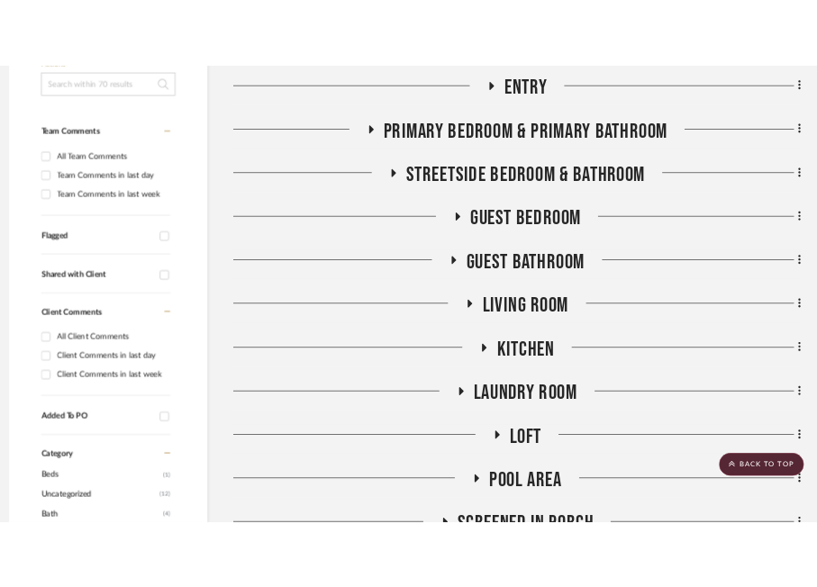
scroll to position [0, 13]
